Goal: Task Accomplishment & Management: Use online tool/utility

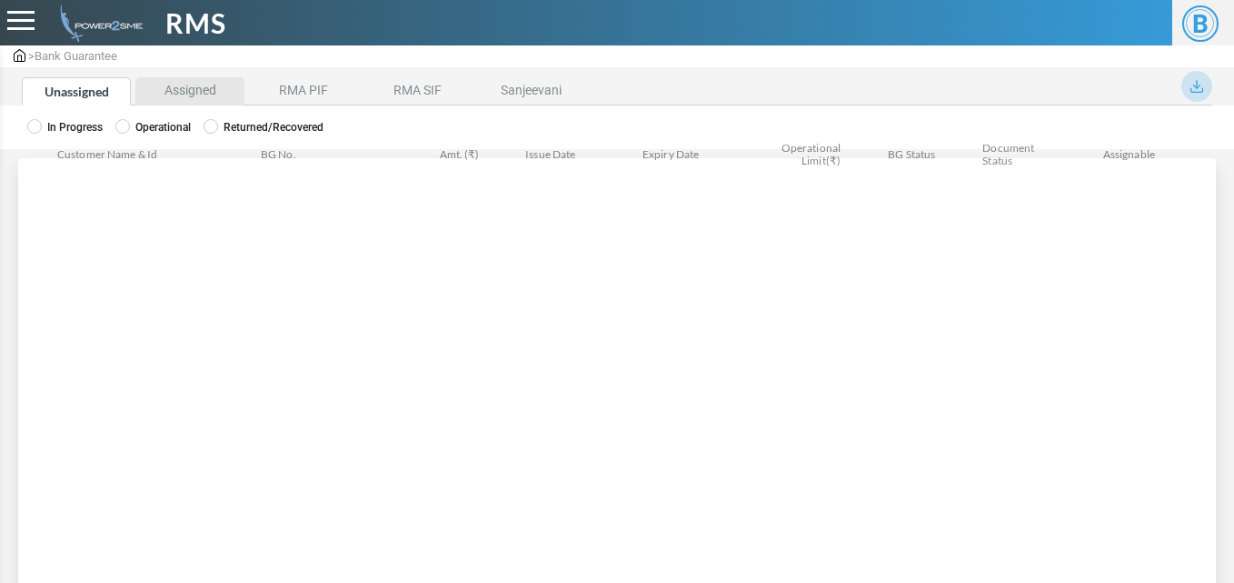
click at [165, 98] on li "Assigned" at bounding box center [189, 91] width 109 height 28
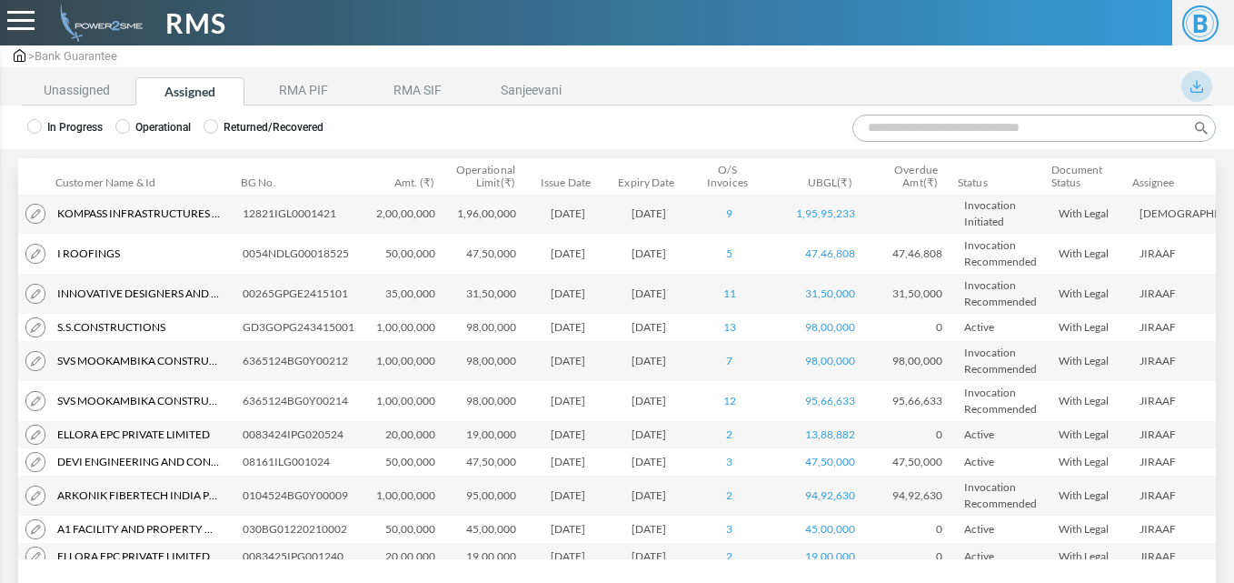
click at [917, 126] on input "Search:" at bounding box center [1035, 128] width 364 height 27
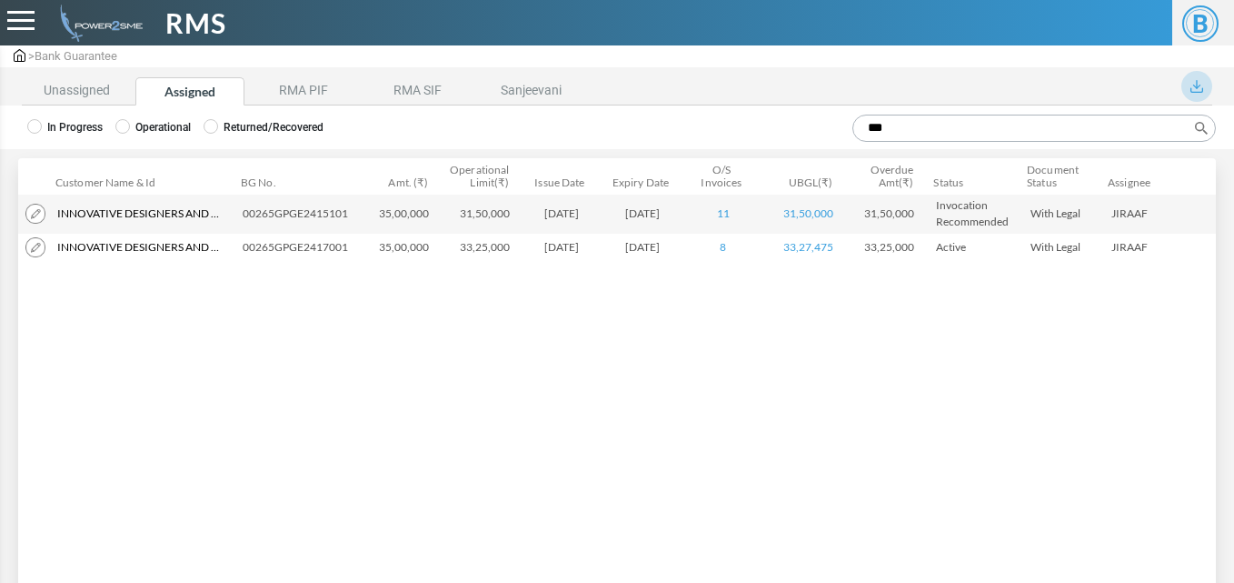
type input "***"
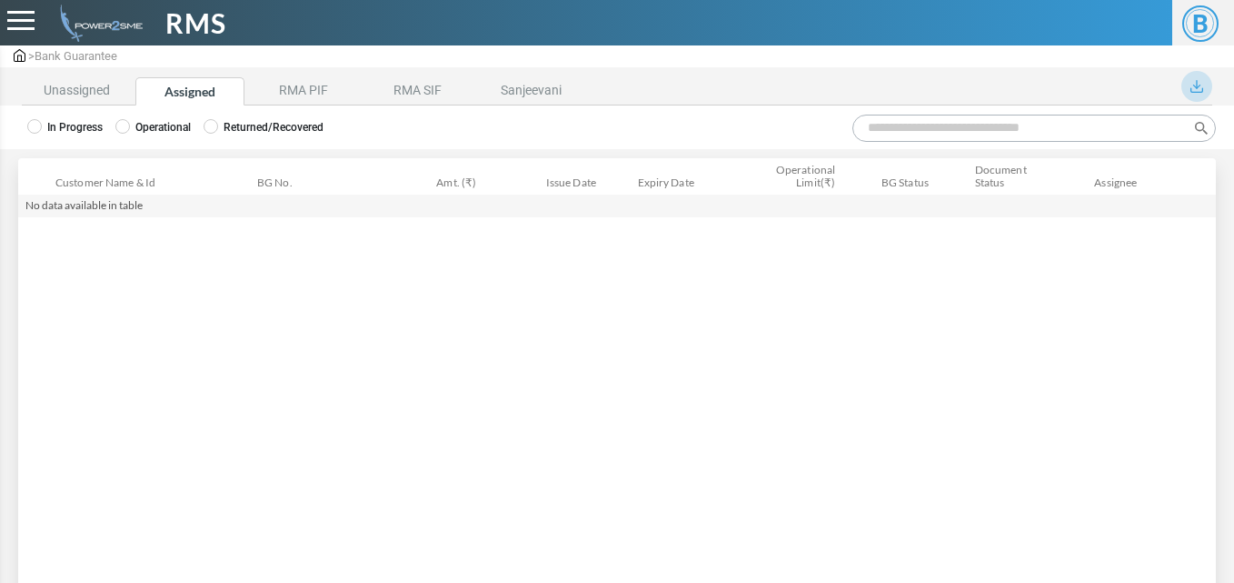
click at [925, 111] on div "In Progress Operational Returned/Recovered" at bounding box center [617, 127] width 1234 height 44
click at [886, 139] on input "Search:" at bounding box center [1035, 128] width 364 height 27
type input "****"
click at [75, 95] on li "Unassigned" at bounding box center [76, 91] width 109 height 28
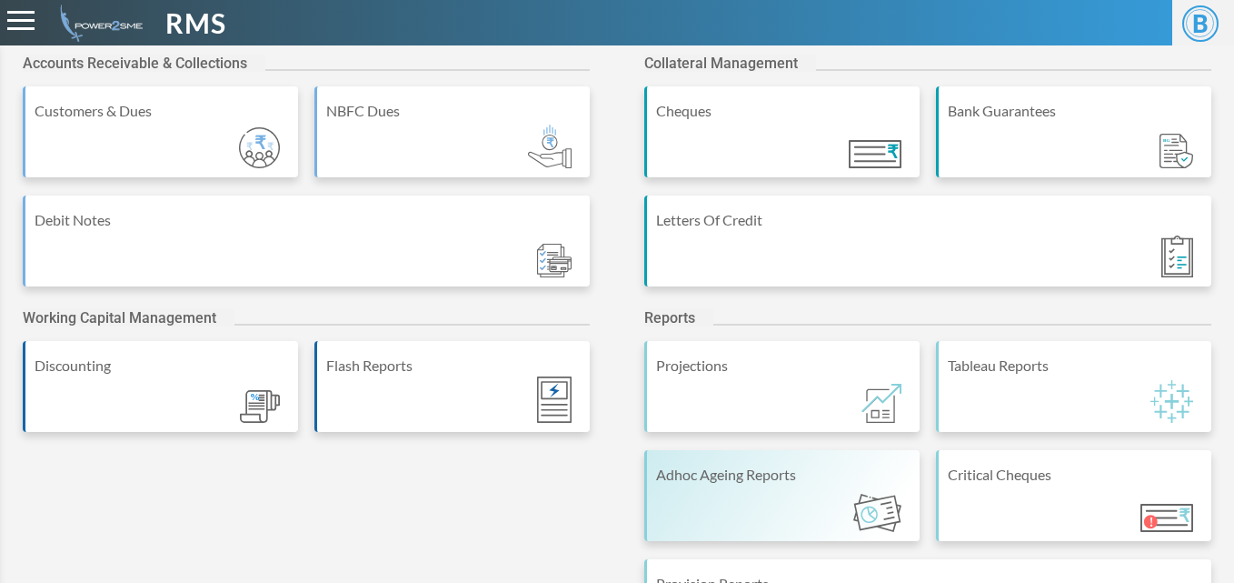
click at [716, 500] on div "Adhoc Ageing Reports" at bounding box center [781, 495] width 275 height 91
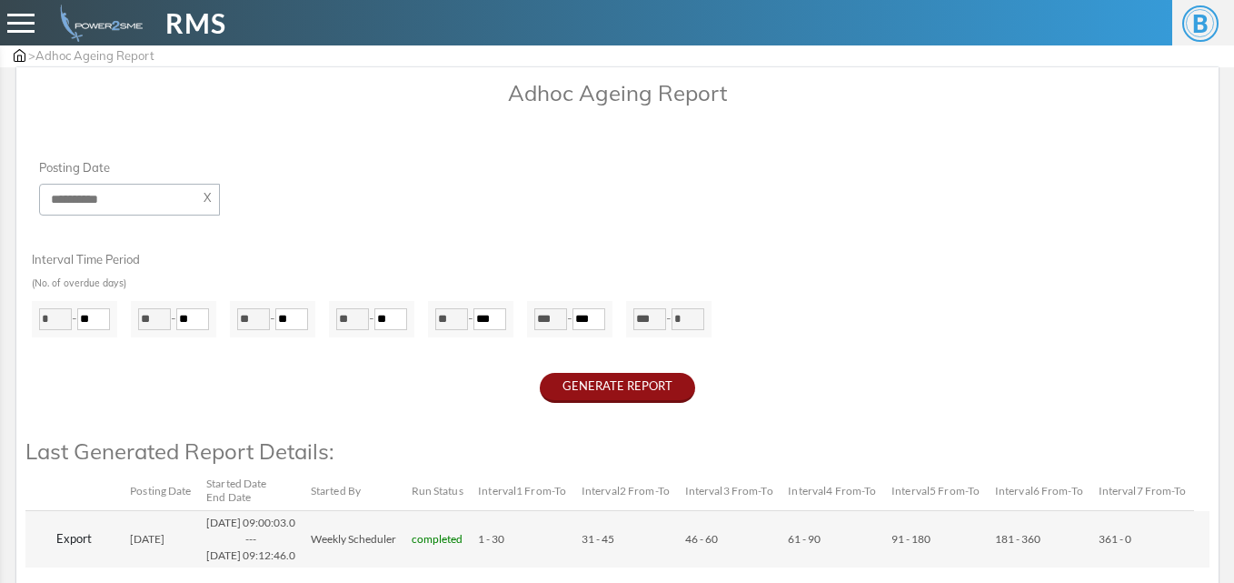
click at [664, 388] on button "GENERATE REPORT" at bounding box center [617, 388] width 155 height 30
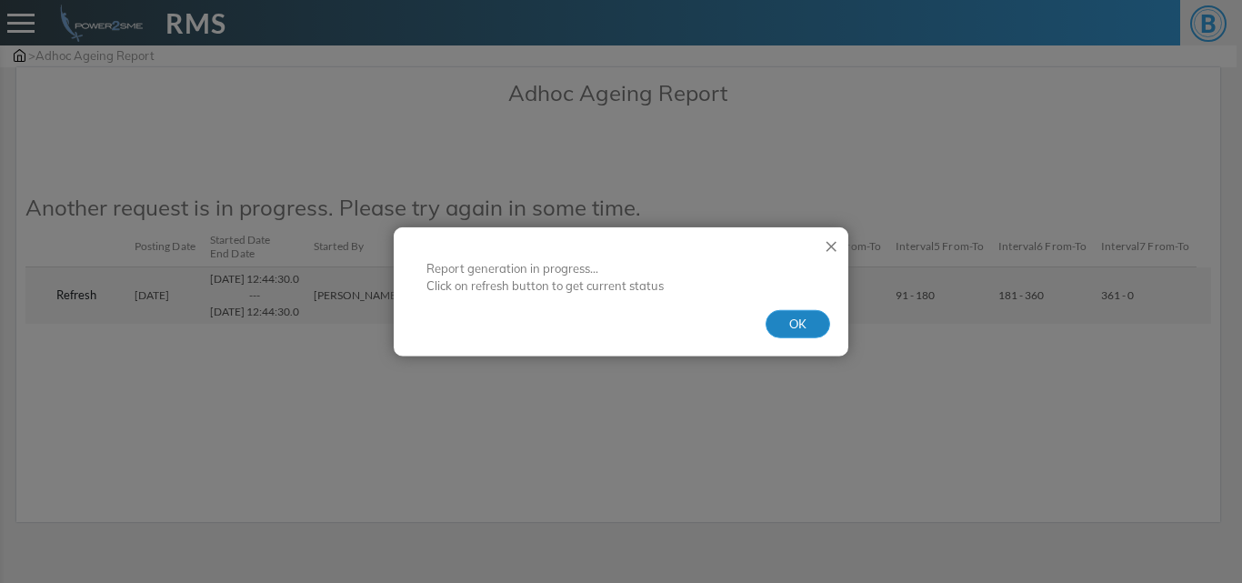
click at [826, 317] on button "OK" at bounding box center [797, 323] width 65 height 29
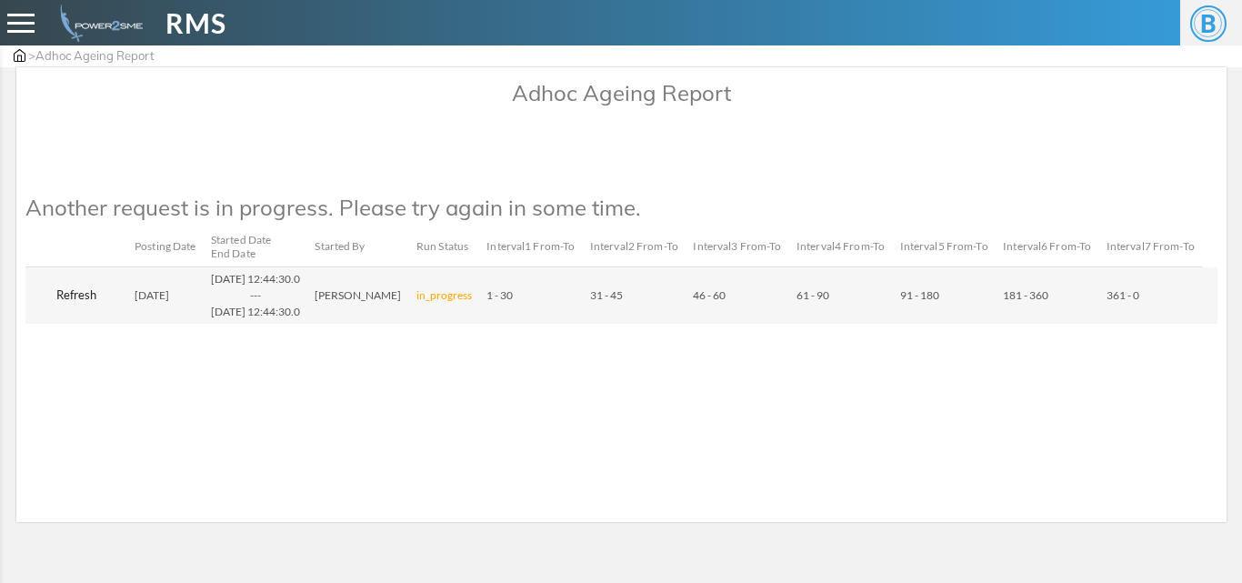
click at [74, 310] on button "Refresh" at bounding box center [76, 295] width 87 height 29
click at [64, 310] on button "Refresh" at bounding box center [76, 295] width 87 height 29
click at [77, 310] on button "Refresh" at bounding box center [76, 295] width 87 height 29
click at [83, 307] on button "Refresh" at bounding box center [76, 295] width 87 height 29
click at [66, 309] on button "Refresh" at bounding box center [76, 295] width 87 height 29
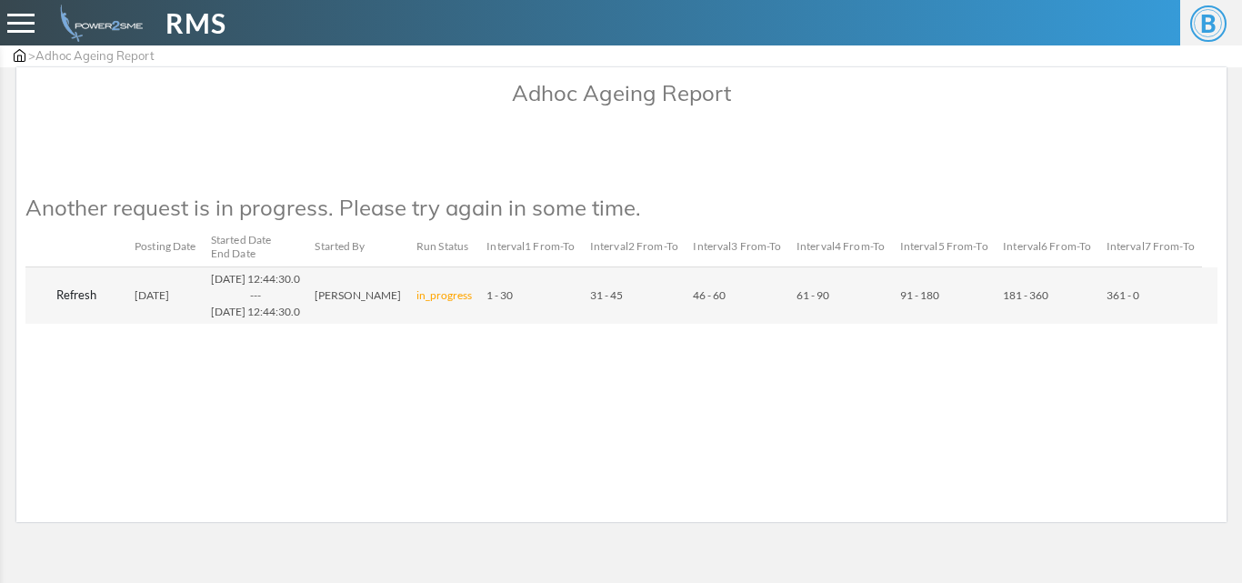
click at [74, 306] on button "Refresh" at bounding box center [76, 295] width 87 height 29
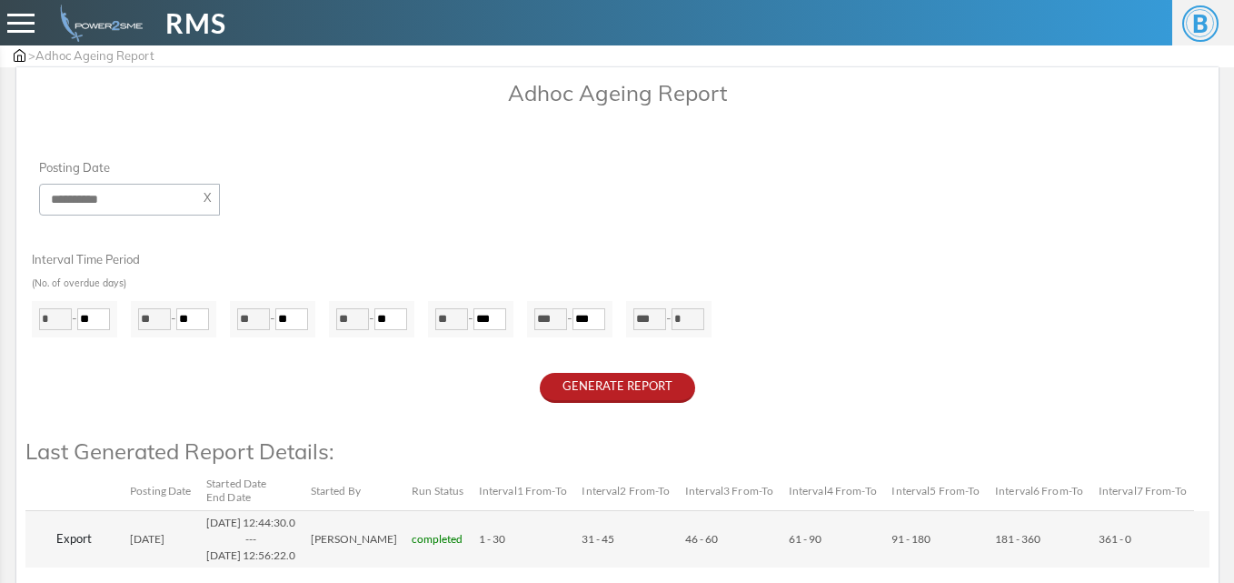
click at [72, 542] on button "Export" at bounding box center [74, 538] width 83 height 29
